Goal: Complete application form: Complete application form

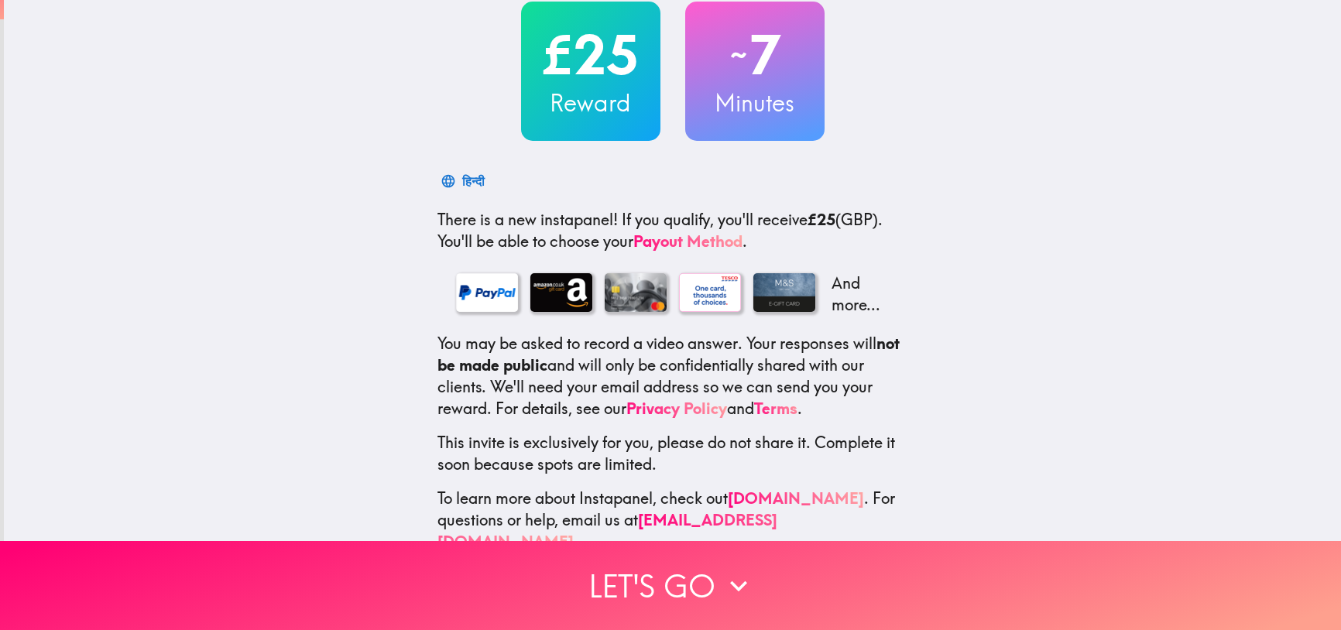
scroll to position [124, 0]
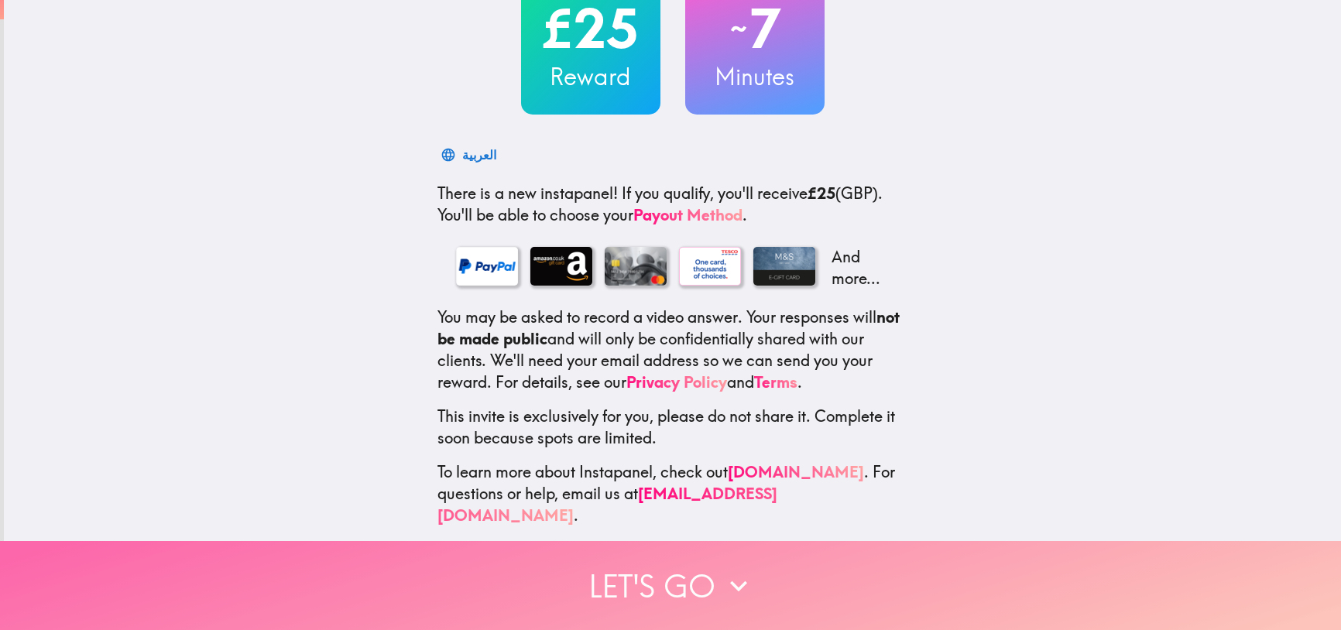
click at [692, 565] on button "Let's go" at bounding box center [670, 585] width 1341 height 89
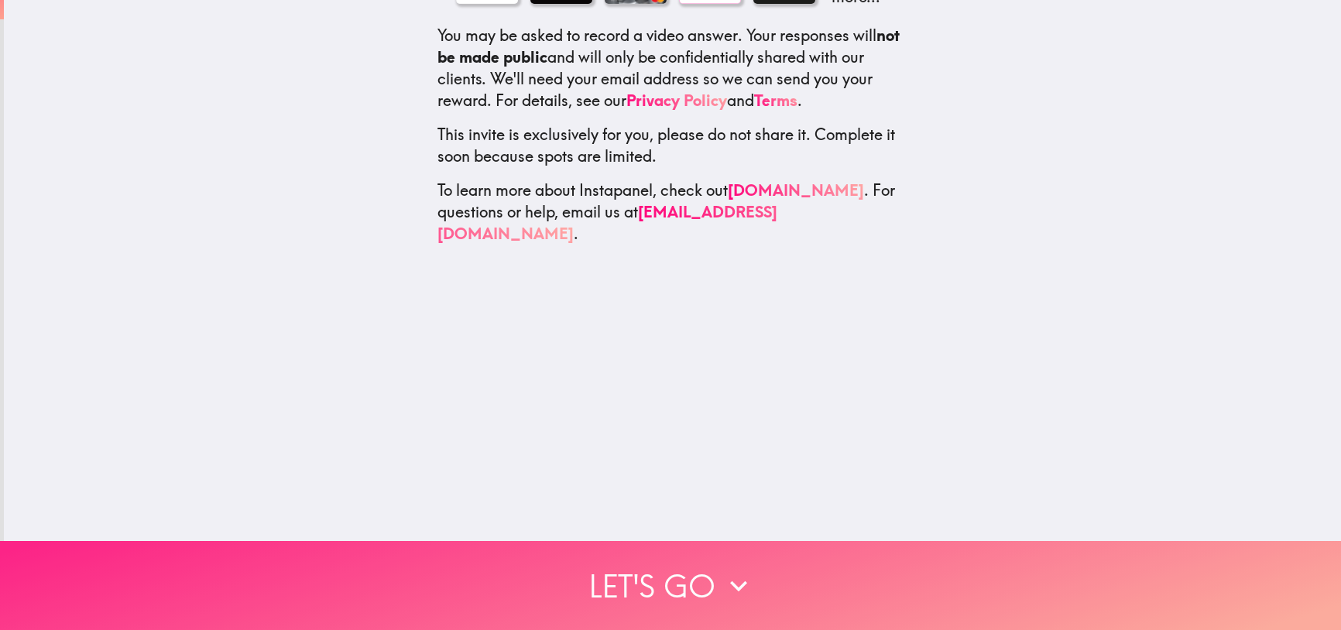
scroll to position [0, 0]
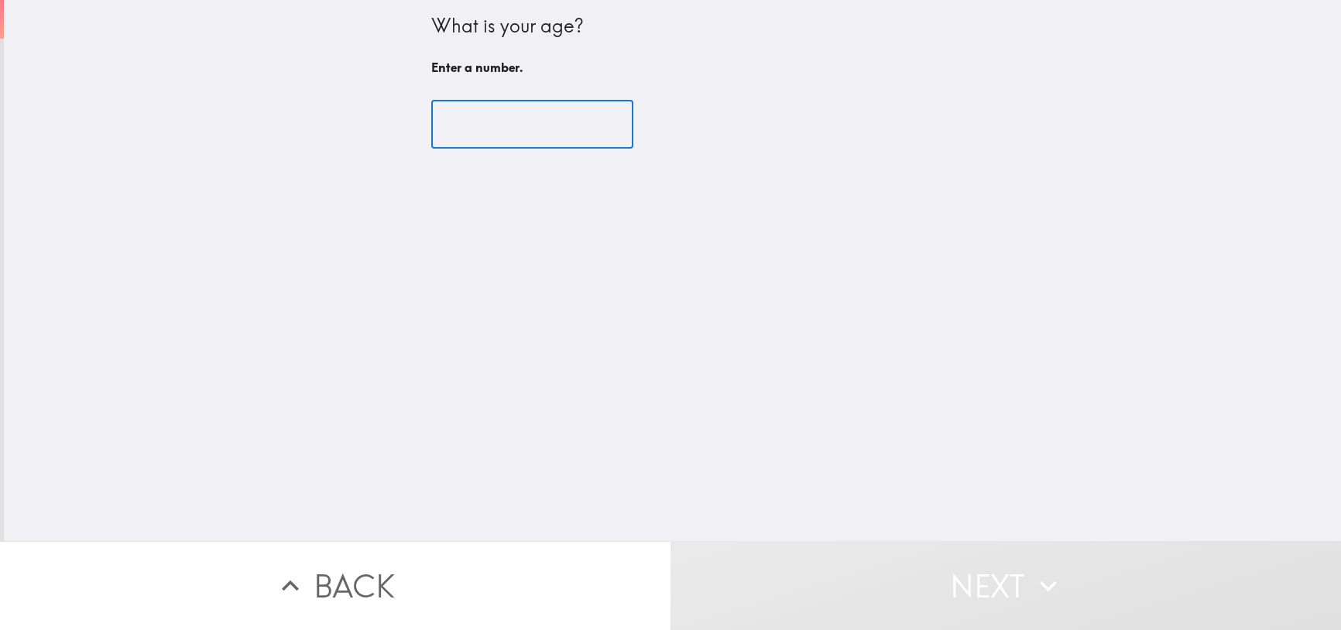
click at [510, 120] on input "number" at bounding box center [532, 125] width 202 height 48
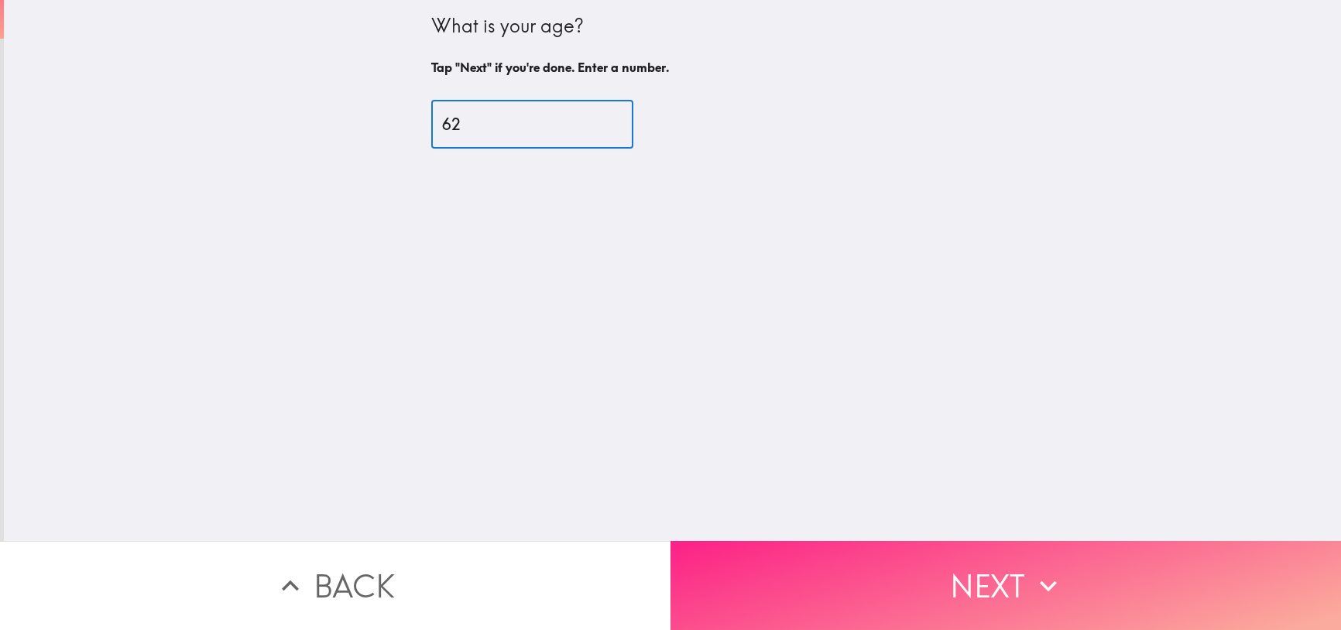
type input "62"
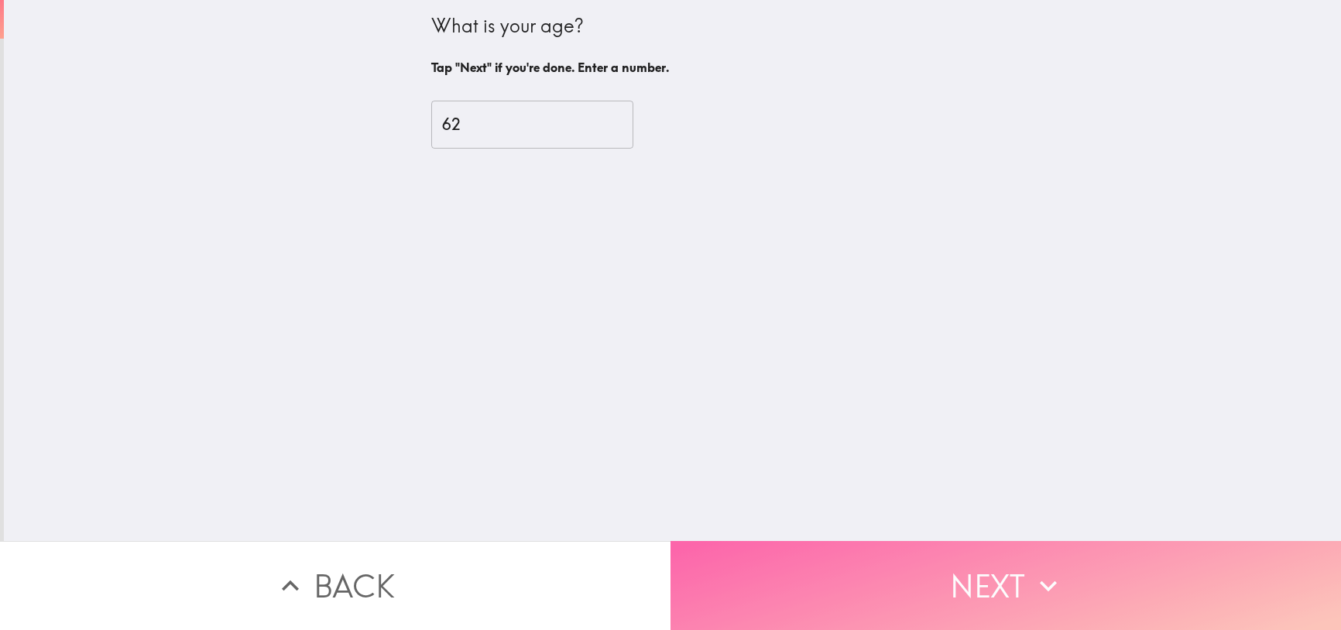
click at [946, 562] on button "Next" at bounding box center [1006, 585] width 671 height 89
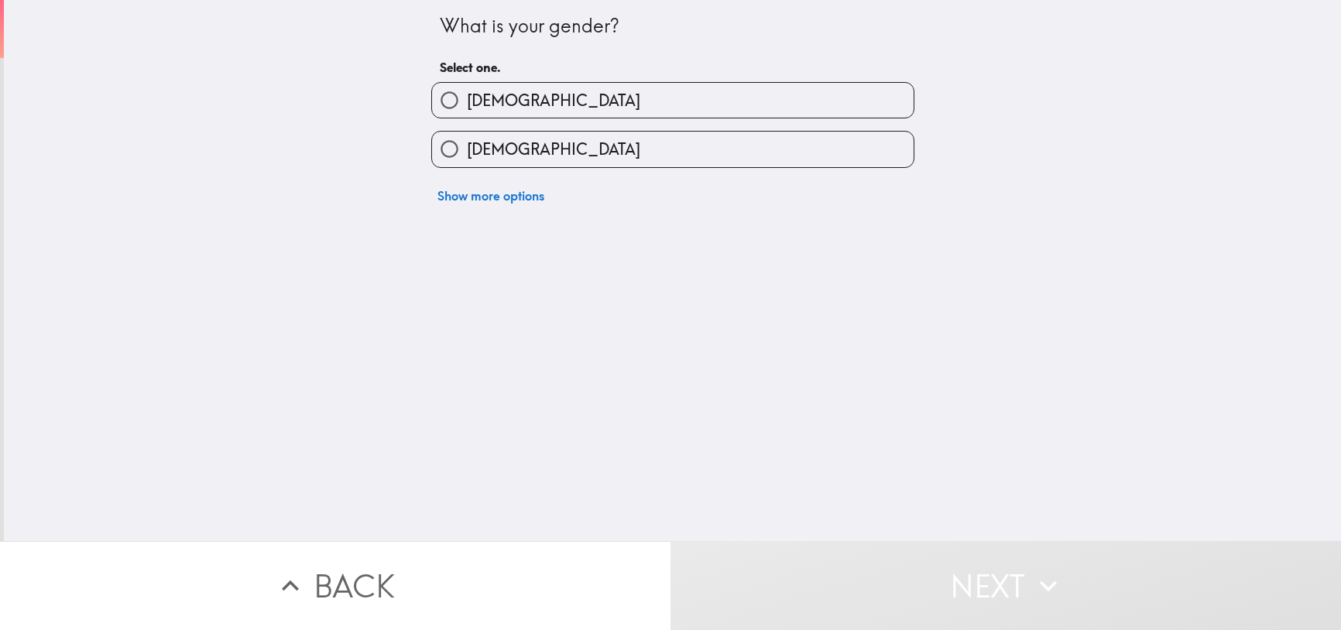
click at [523, 92] on label "[DEMOGRAPHIC_DATA]" at bounding box center [673, 100] width 482 height 35
click at [467, 92] on input "[DEMOGRAPHIC_DATA]" at bounding box center [449, 100] width 35 height 35
radio input "true"
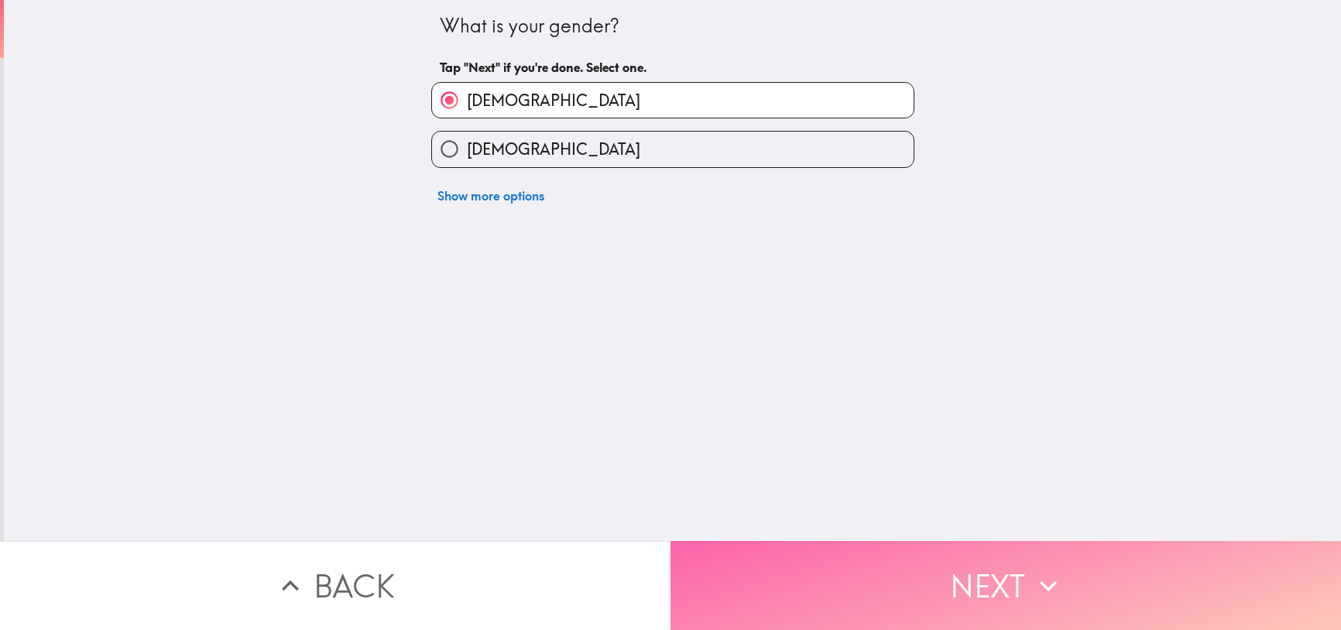
click at [958, 579] on button "Next" at bounding box center [1006, 585] width 671 height 89
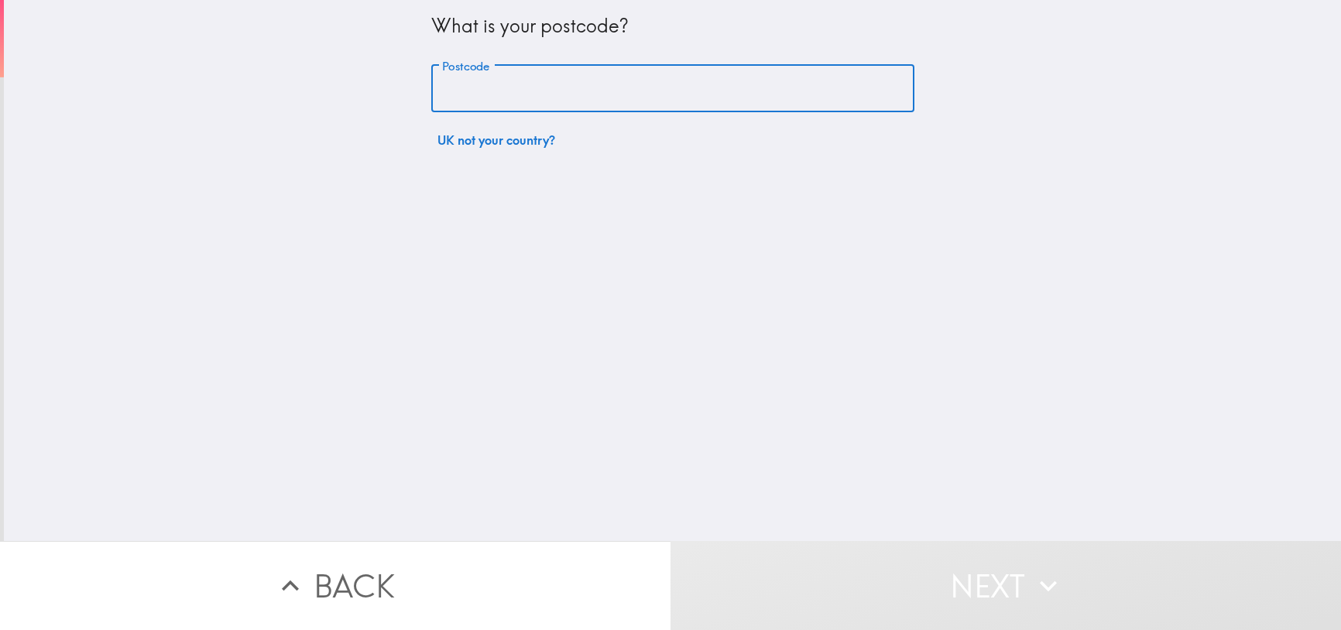
click at [525, 76] on input "Postcode" at bounding box center [672, 89] width 483 height 48
type input "WD17 4HQ"
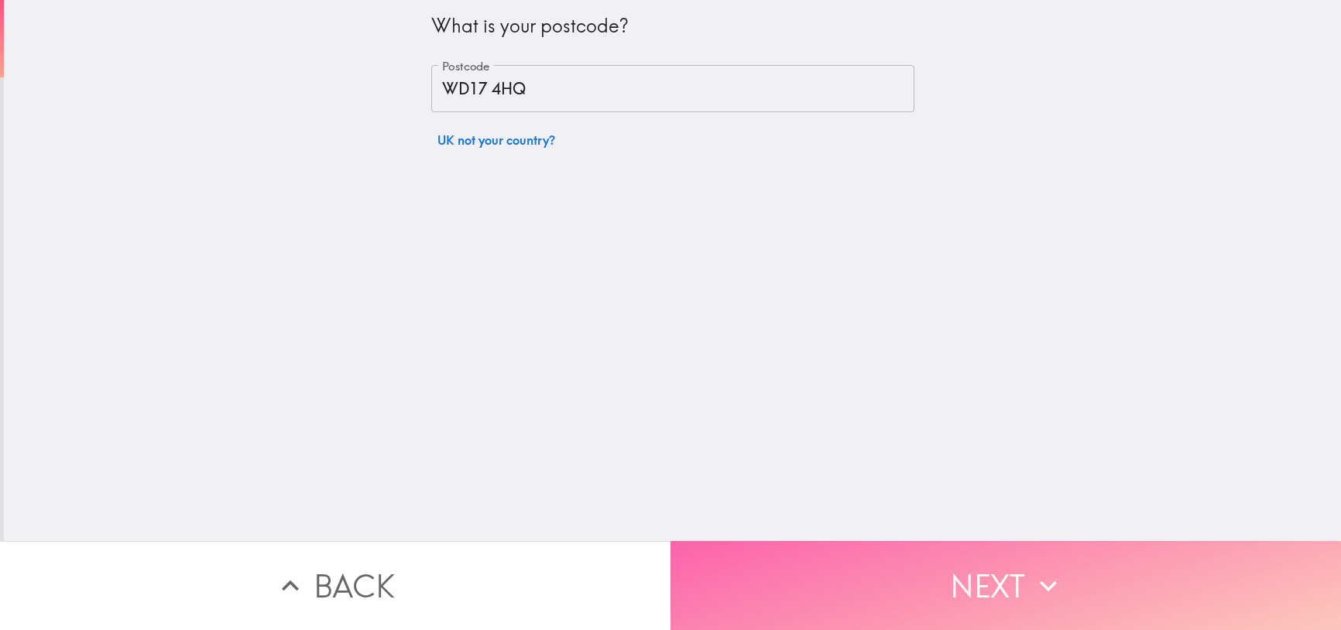
click at [1035, 602] on button "Next" at bounding box center [1006, 585] width 671 height 89
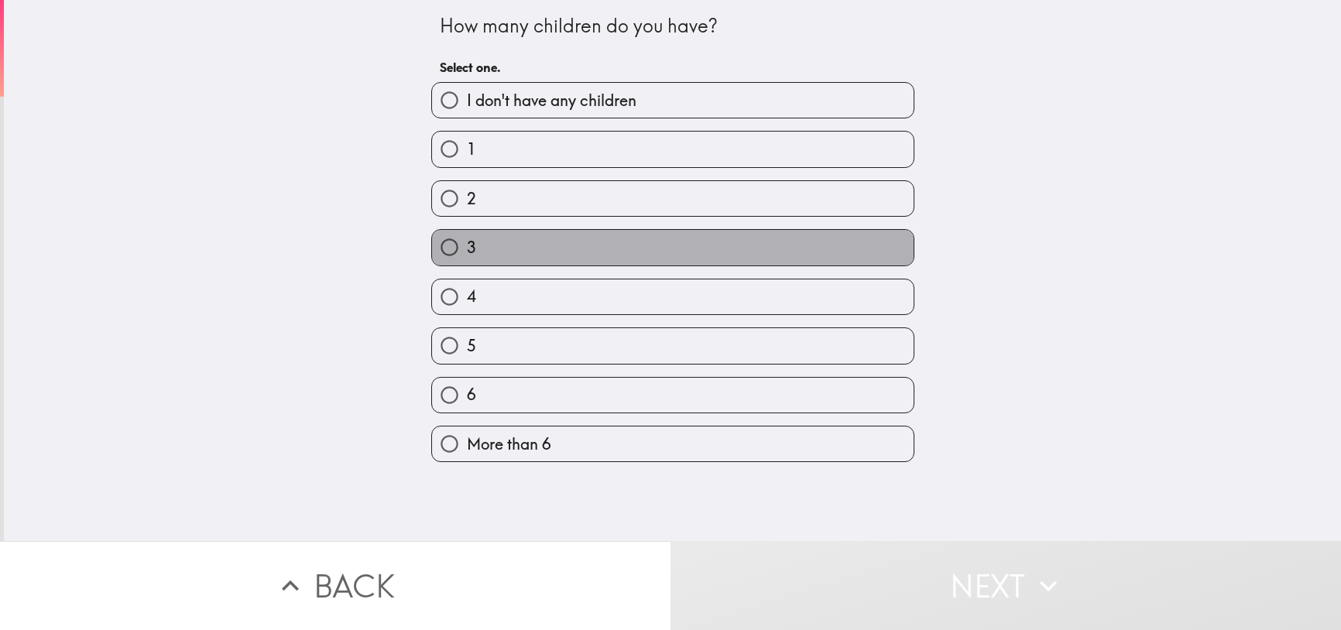
click at [467, 249] on span "3" at bounding box center [471, 248] width 9 height 22
click at [461, 249] on input "3" at bounding box center [449, 247] width 35 height 35
radio input "true"
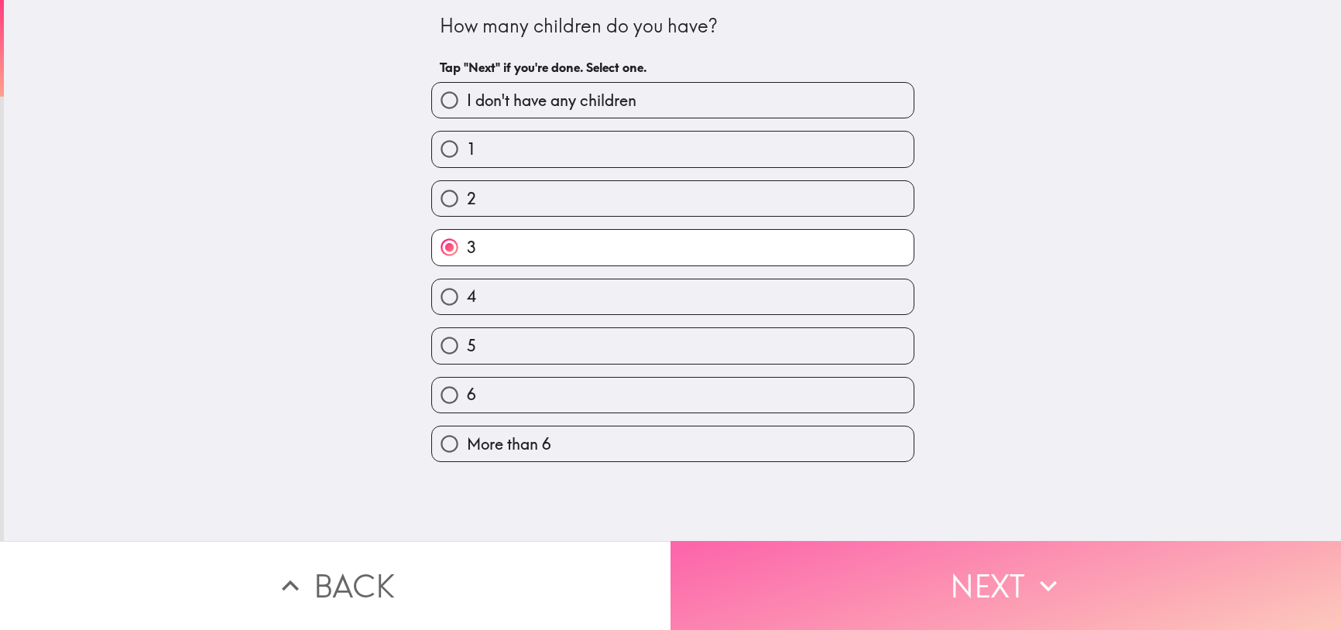
click at [971, 569] on button "Next" at bounding box center [1006, 585] width 671 height 89
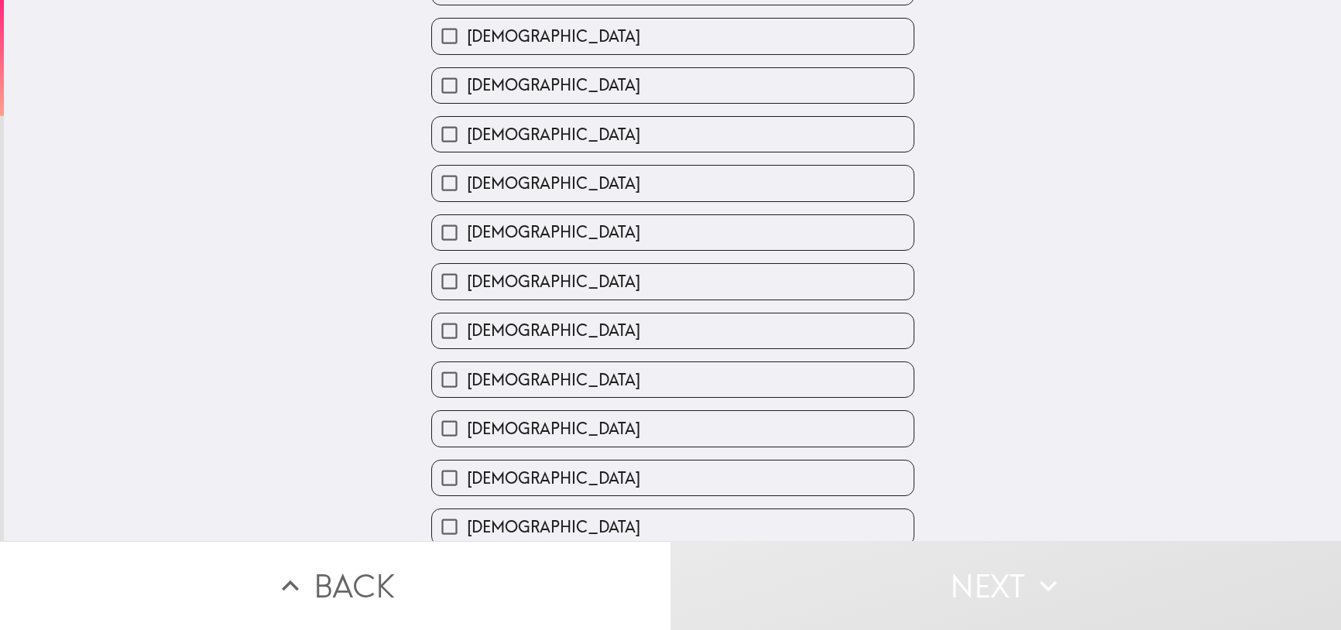
scroll to position [522, 0]
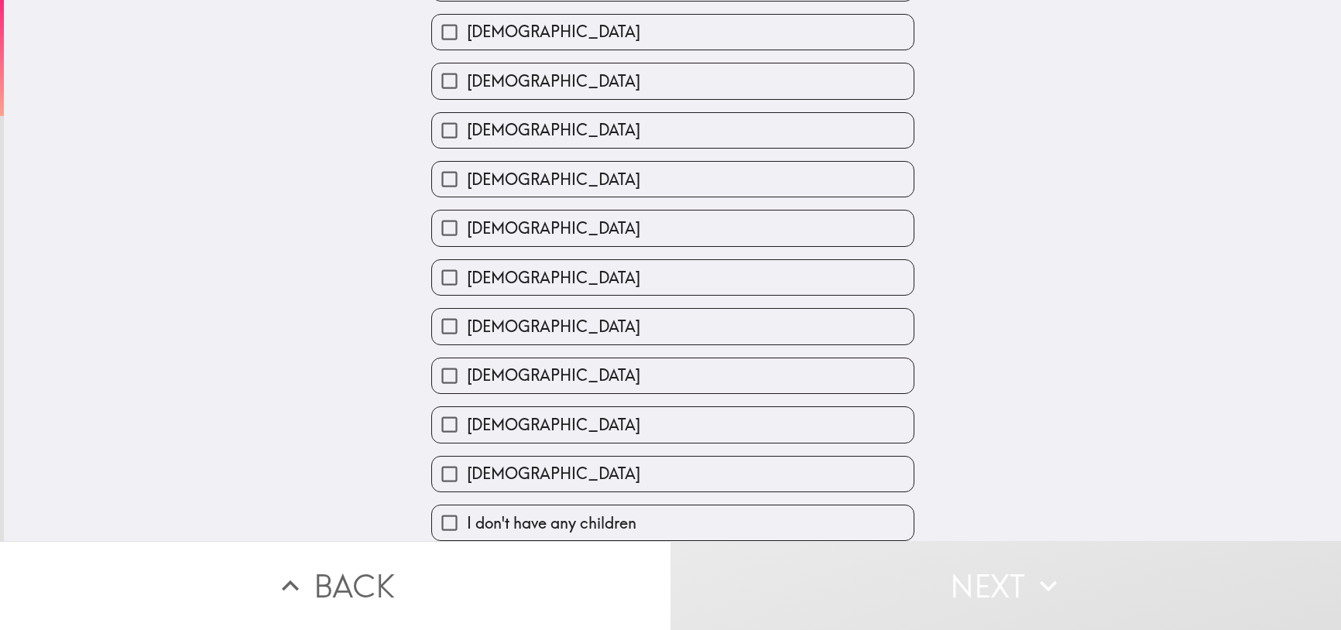
click at [444, 465] on input "[DEMOGRAPHIC_DATA]" at bounding box center [449, 474] width 35 height 35
checkbox input "true"
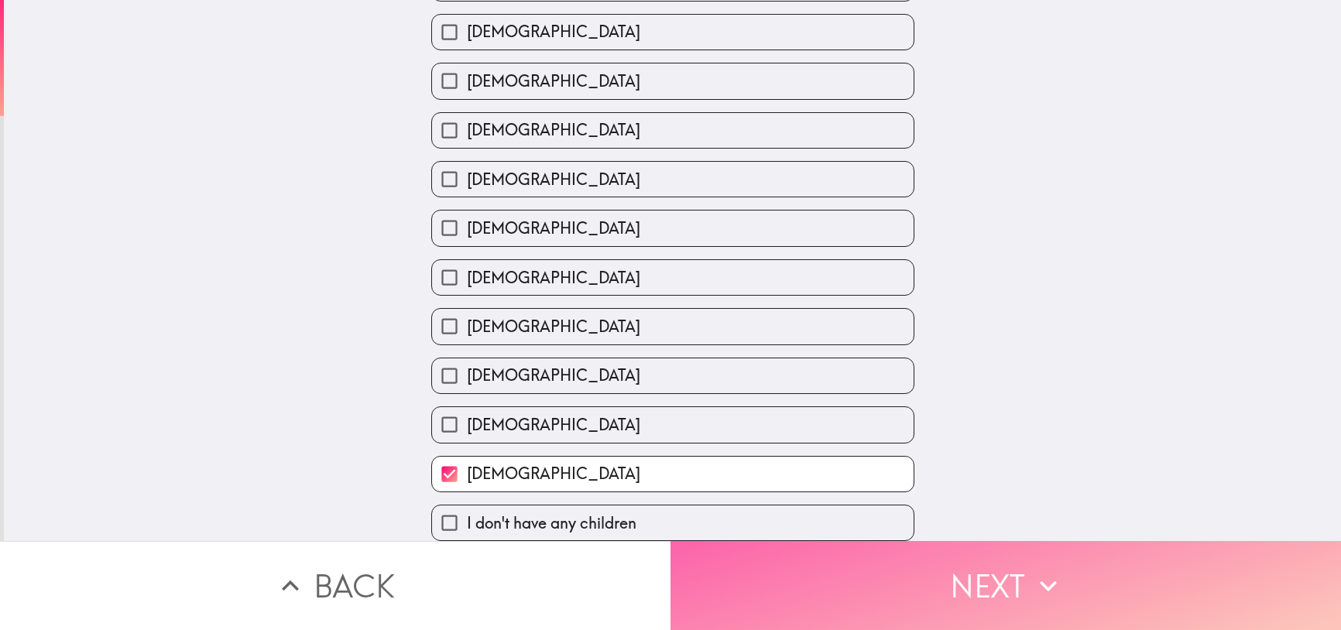
click at [969, 587] on button "Next" at bounding box center [1006, 585] width 671 height 89
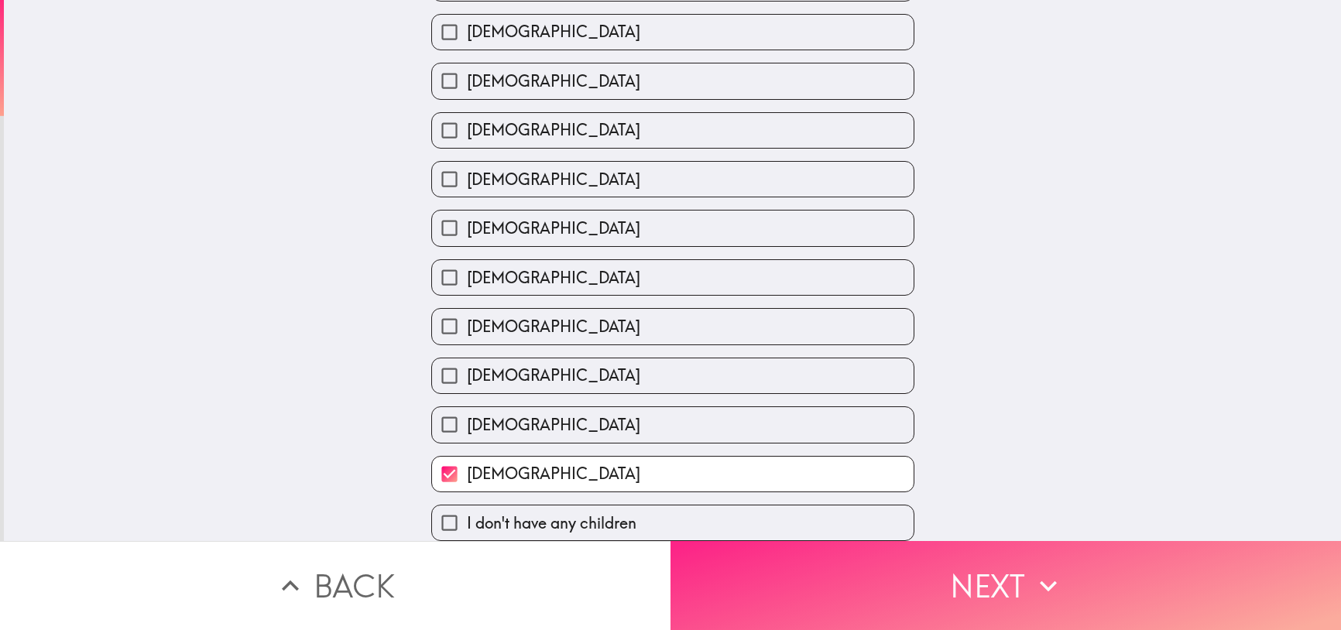
scroll to position [0, 0]
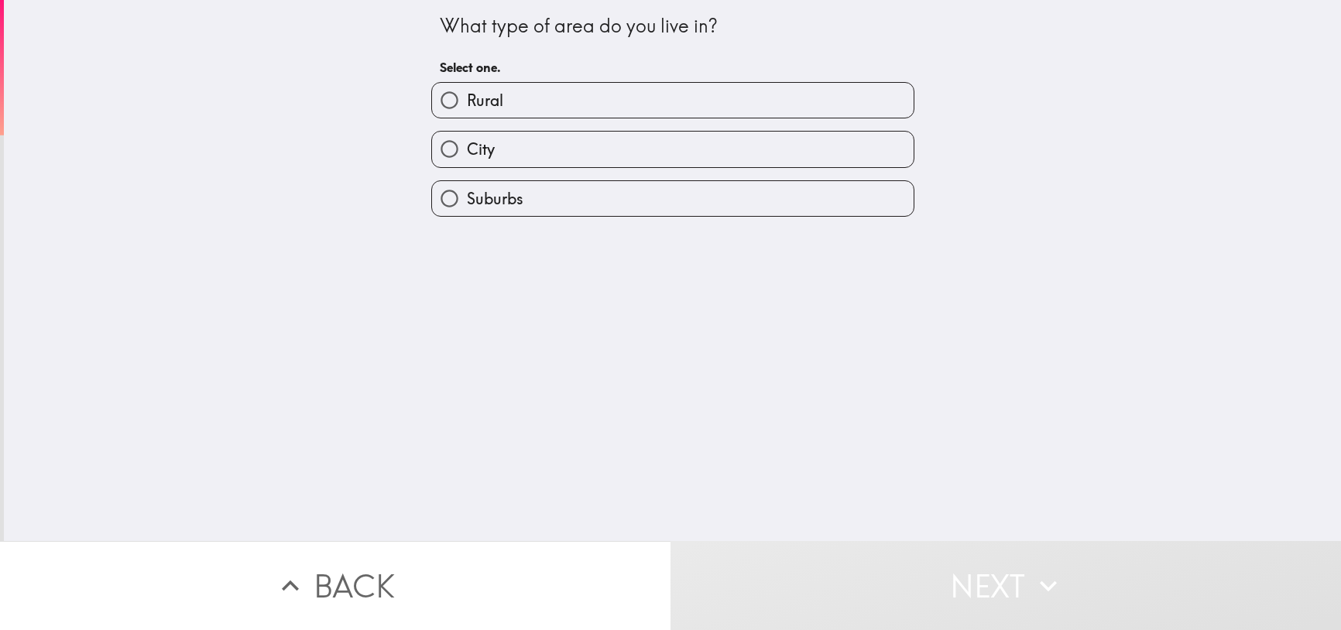
click at [475, 201] on span "Suburbs" at bounding box center [495, 199] width 57 height 22
click at [467, 201] on input "Suburbs" at bounding box center [449, 198] width 35 height 35
radio input "true"
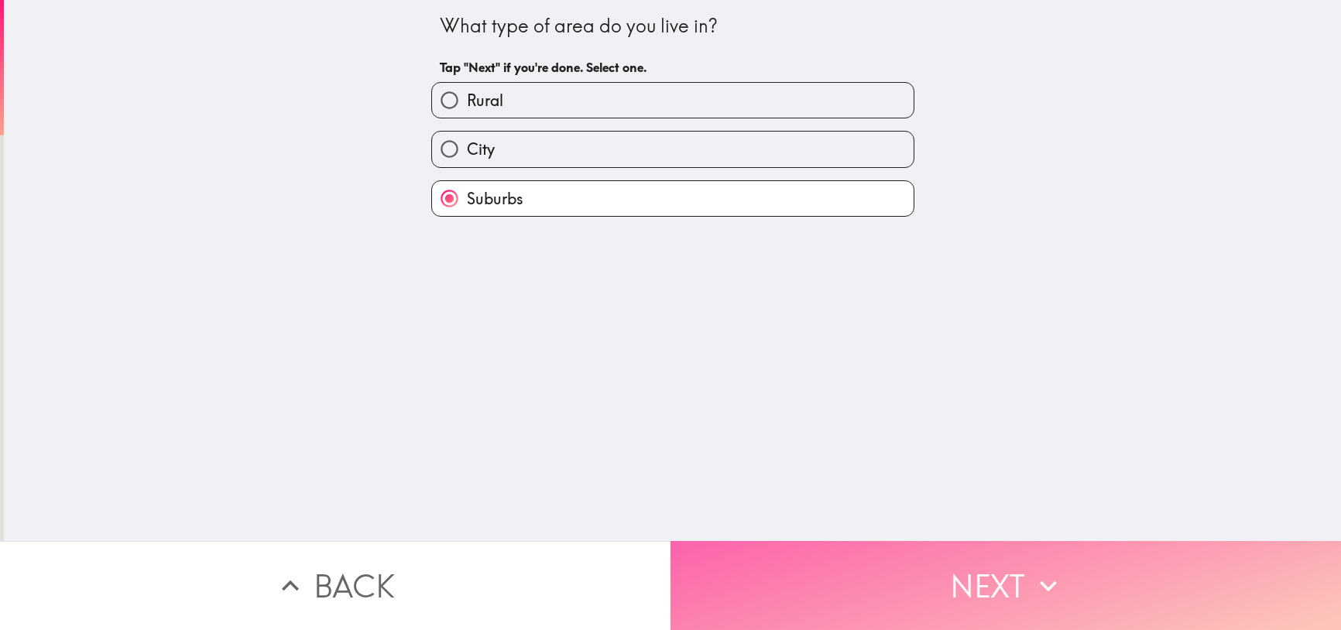
click at [929, 575] on button "Next" at bounding box center [1006, 585] width 671 height 89
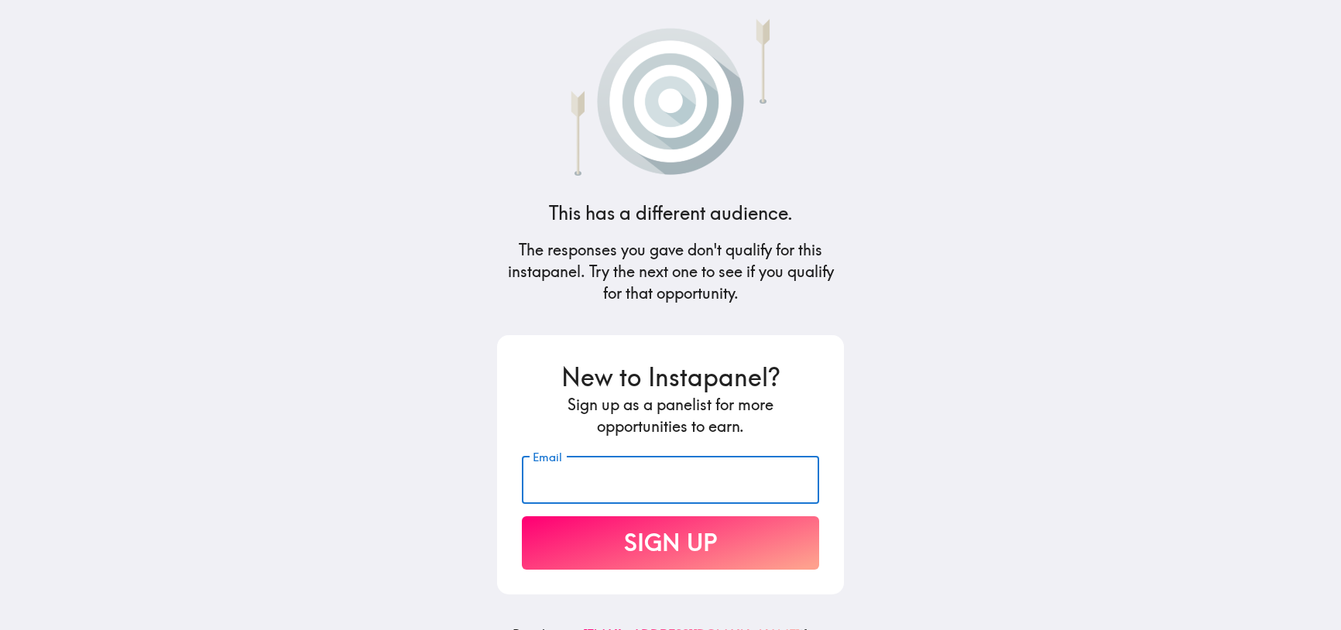
click at [599, 482] on input "Email" at bounding box center [670, 480] width 297 height 48
click at [988, 452] on main "This has a different audience. The responses you gave don't qualify for this in…" at bounding box center [670, 315] width 1341 height 630
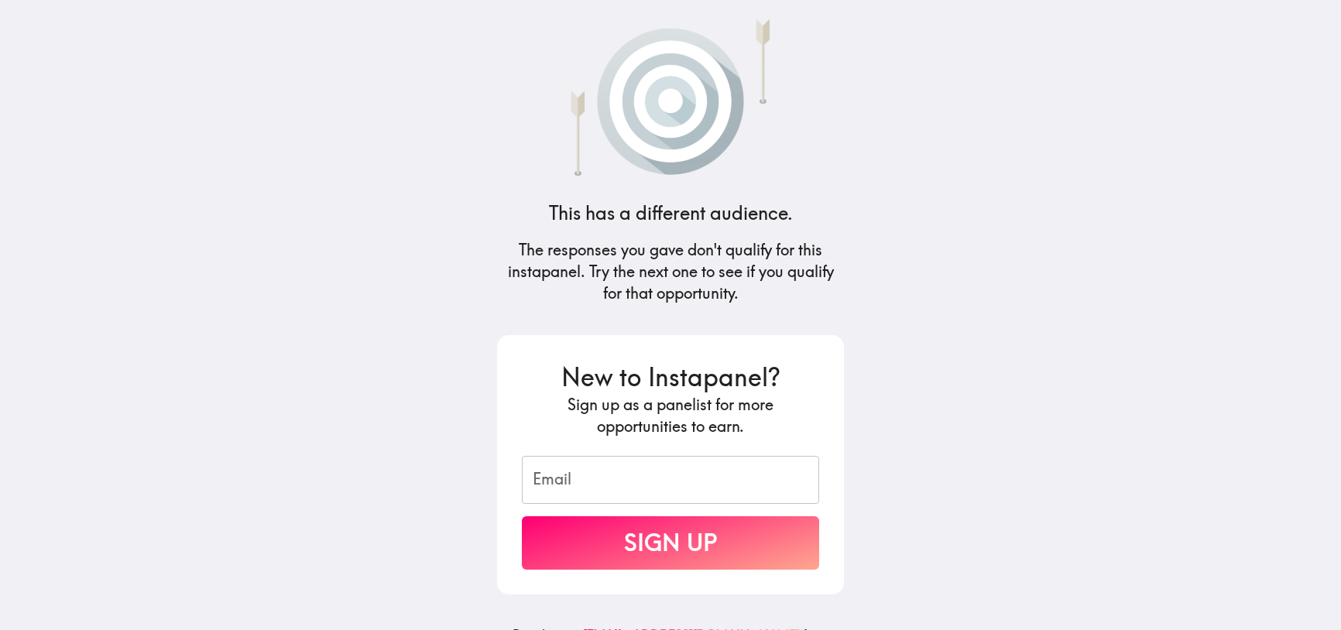
click at [637, 469] on input "Email" at bounding box center [670, 480] width 297 height 48
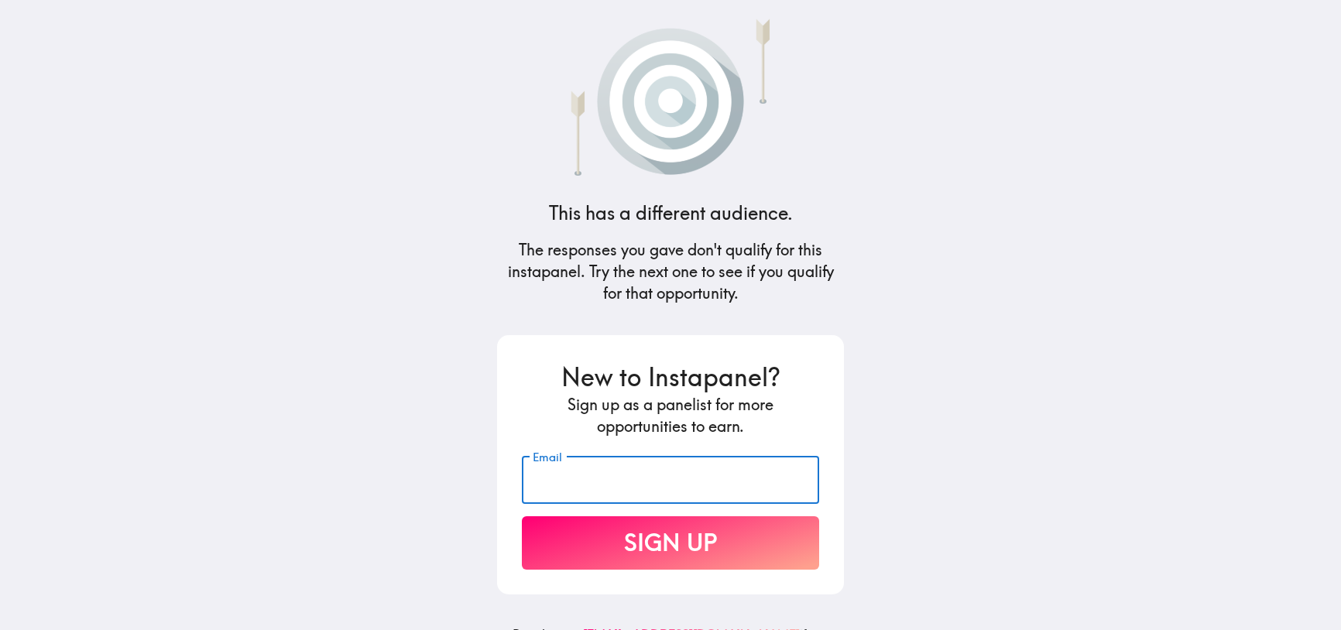
type input "[EMAIL_ADDRESS][DOMAIN_NAME]"
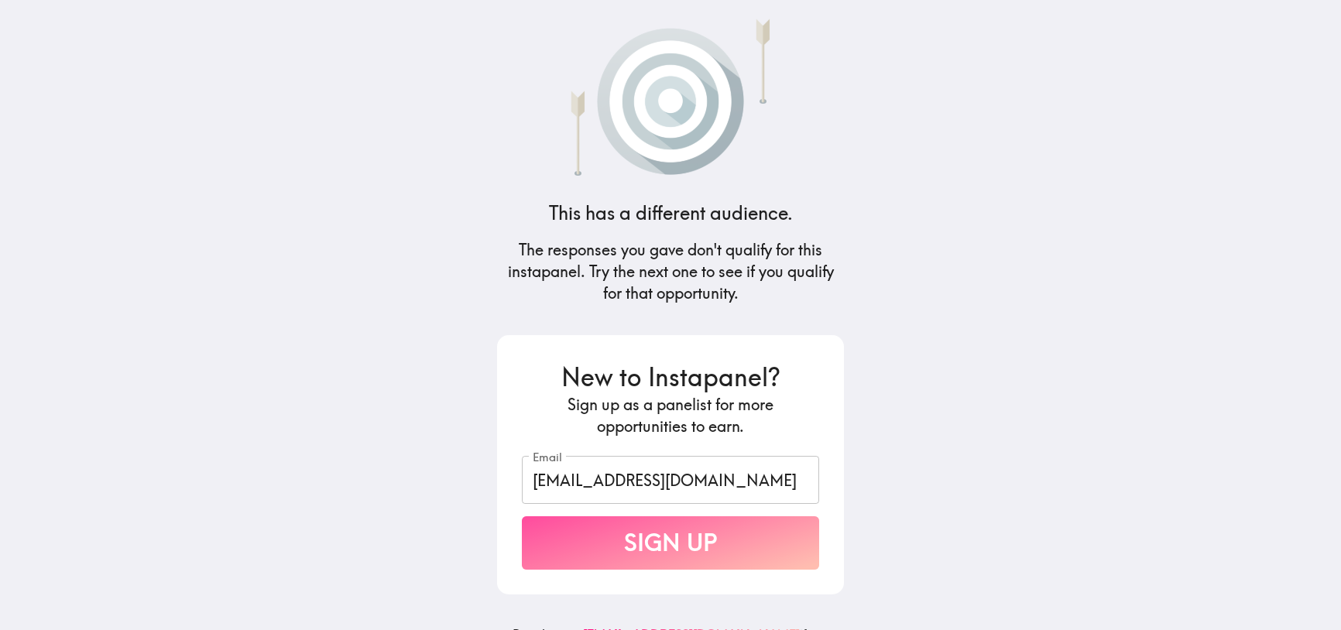
click at [660, 556] on button "Sign Up" at bounding box center [670, 543] width 297 height 53
